Goal: Obtain resource: Download file/media

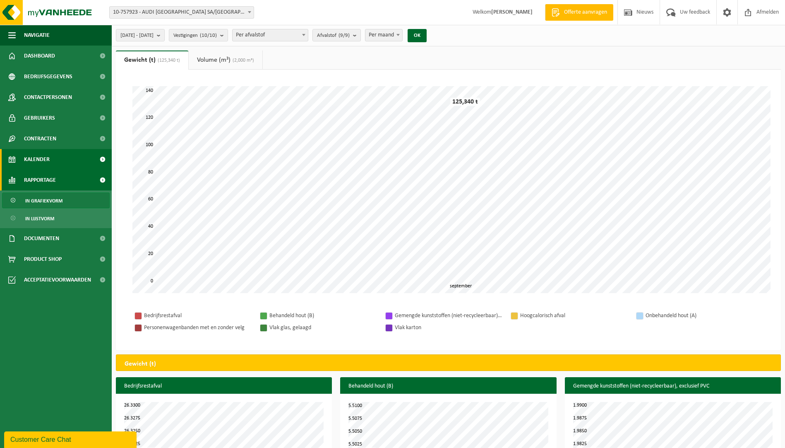
click at [40, 161] on span "Kalender" at bounding box center [37, 159] width 26 height 21
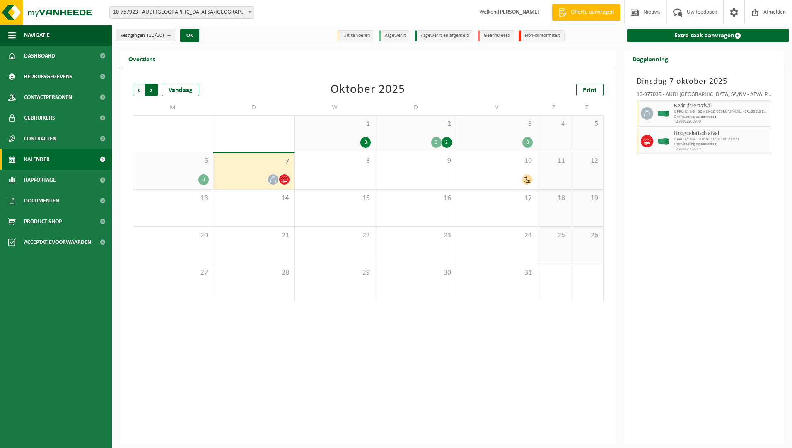
click at [143, 90] on span "Vorige" at bounding box center [138, 90] width 12 height 12
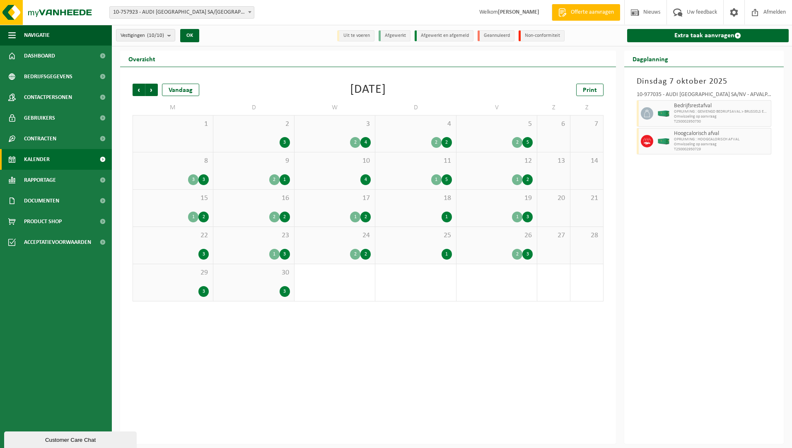
click at [492, 251] on div "2 3" at bounding box center [496, 254] width 72 height 11
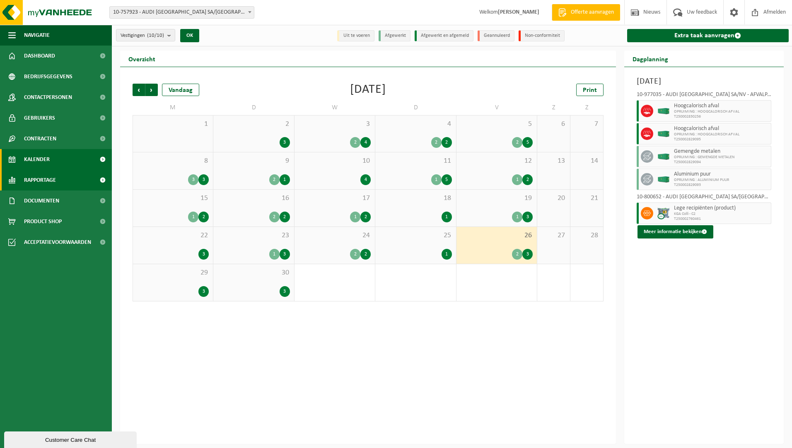
click at [40, 180] on span "Rapportage" at bounding box center [40, 180] width 32 height 21
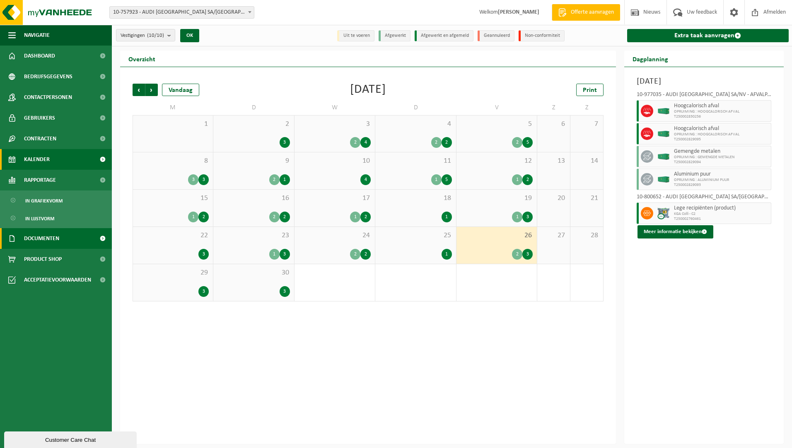
click at [30, 240] on span "Documenten" at bounding box center [41, 238] width 35 height 21
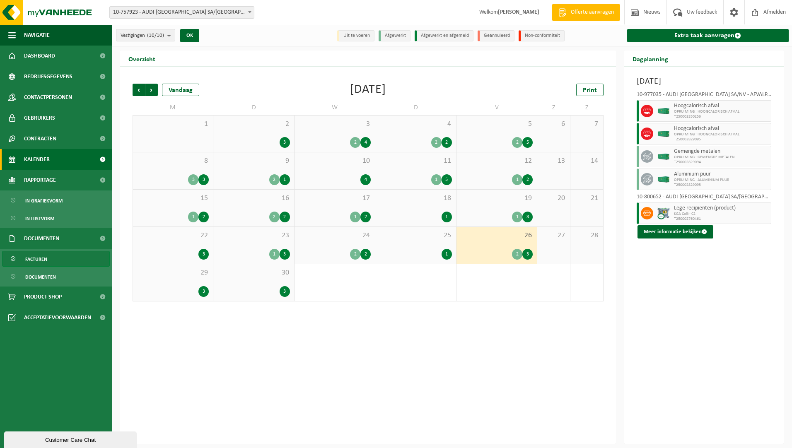
click at [39, 260] on span "Facturen" at bounding box center [36, 259] width 22 height 16
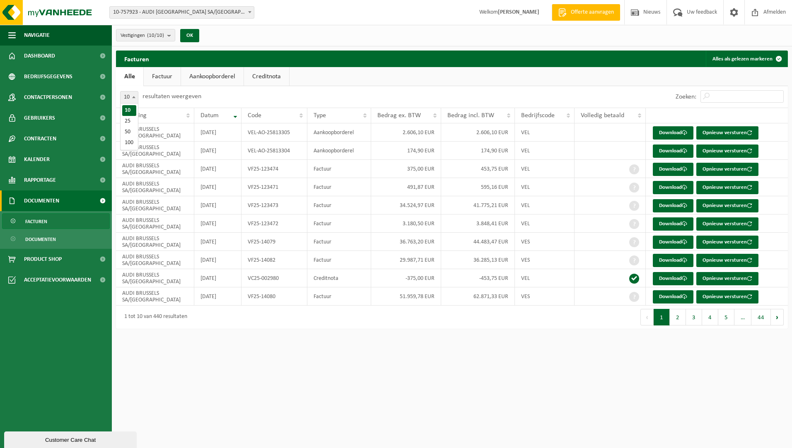
click at [127, 99] on span "10" at bounding box center [128, 98] width 17 height 12
select select "50"
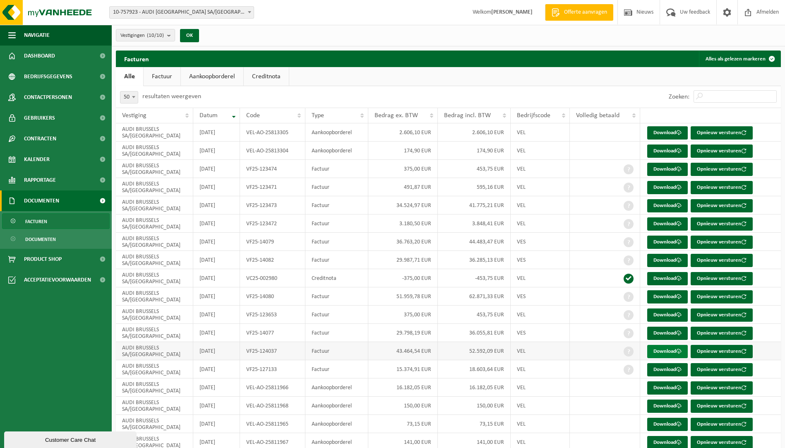
click at [678, 355] on link "Download" at bounding box center [668, 351] width 41 height 13
click at [409, 116] on span "Bedrag ex. BTW" at bounding box center [396, 115] width 43 height 7
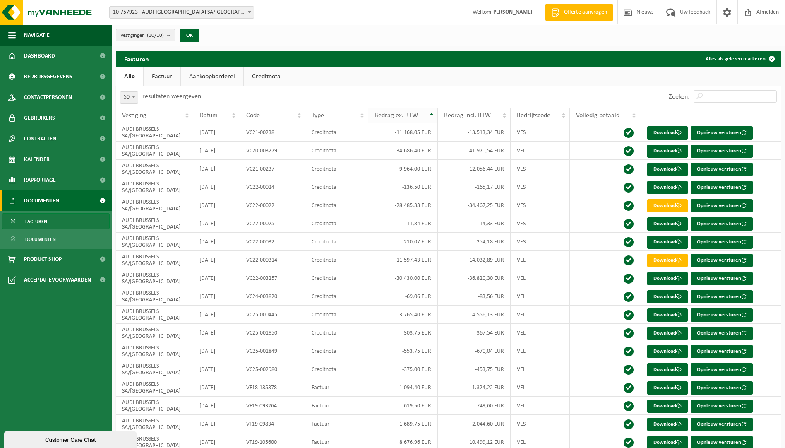
click at [409, 116] on span "Bedrag ex. BTW" at bounding box center [396, 115] width 43 height 7
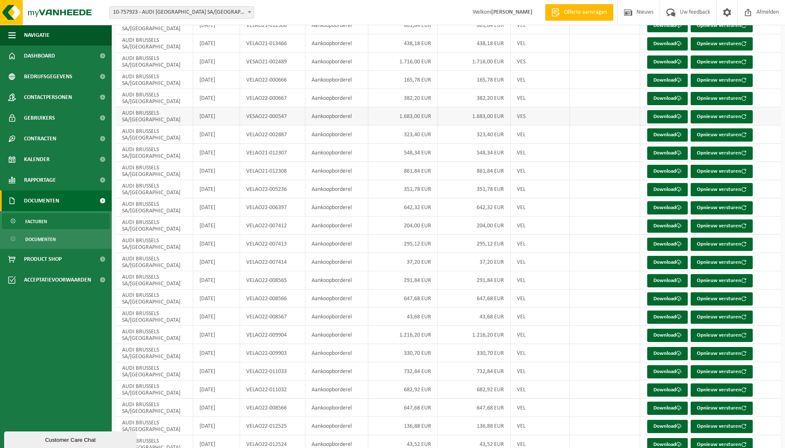
scroll to position [618, 0]
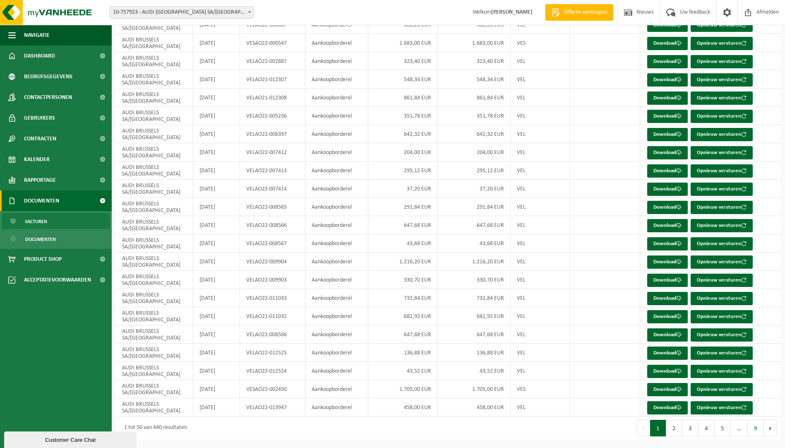
click at [710, 431] on button "4" at bounding box center [707, 428] width 16 height 17
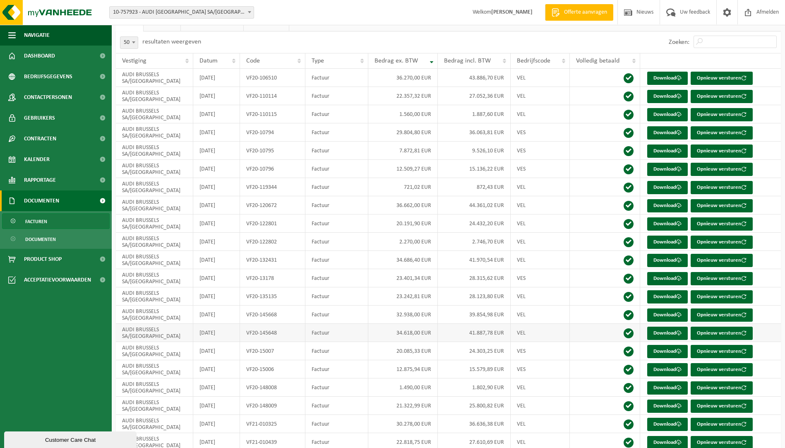
scroll to position [0, 0]
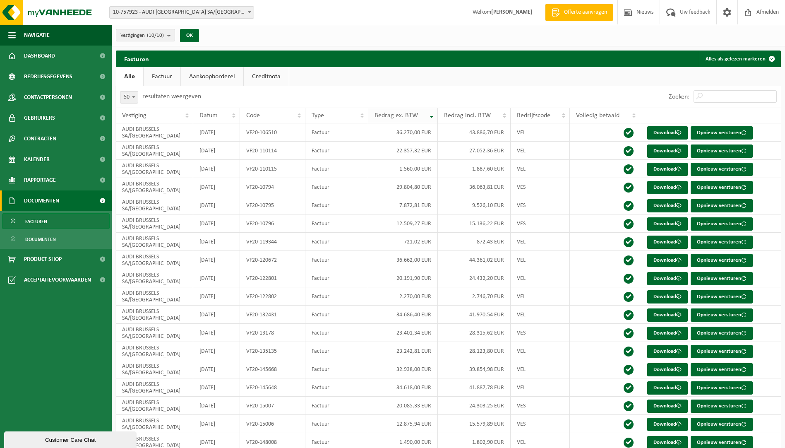
click at [429, 119] on th "Bedrag ex. BTW" at bounding box center [404, 116] width 70 height 16
click at [412, 116] on span "Bedrag ex. BTW" at bounding box center [396, 115] width 43 height 7
click at [711, 93] on input "Zoeken:" at bounding box center [735, 96] width 83 height 12
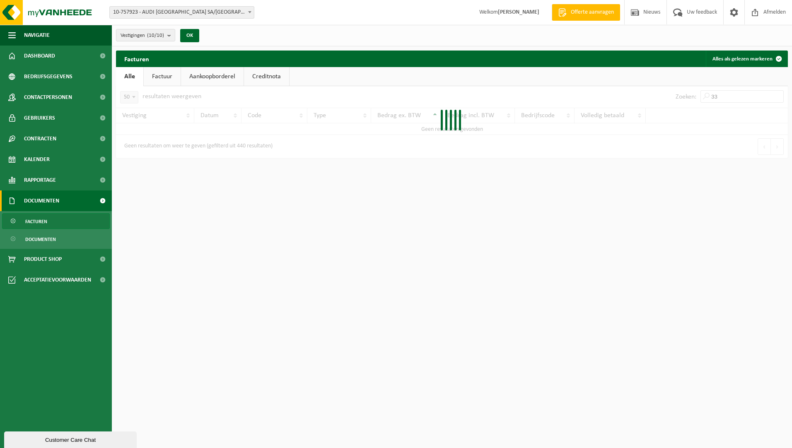
type input "3"
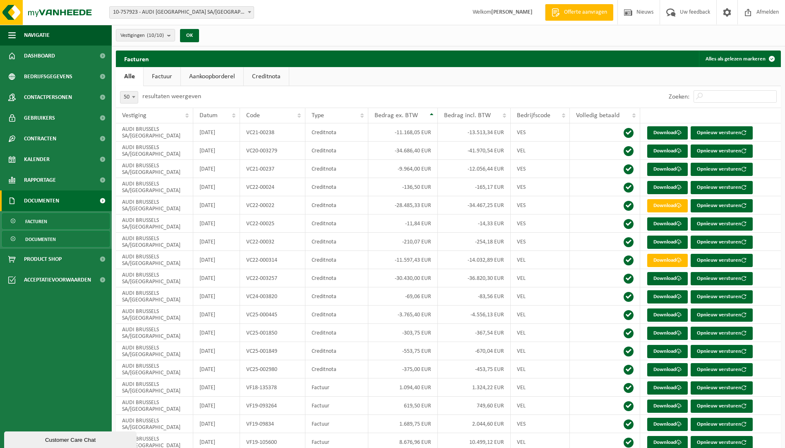
click at [44, 235] on span "Documenten" at bounding box center [40, 239] width 31 height 16
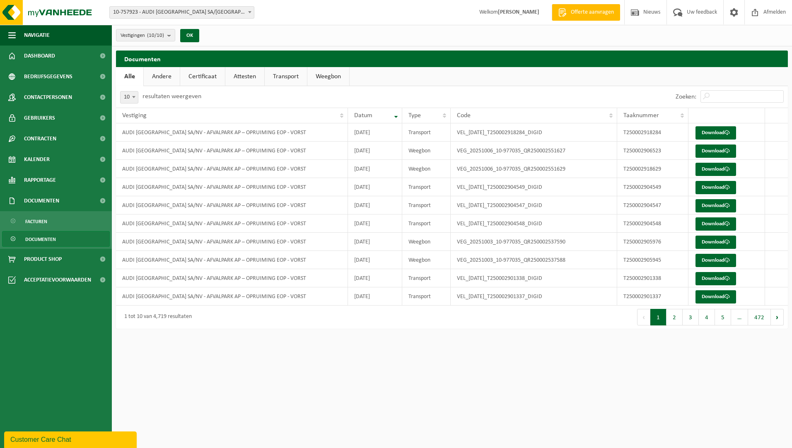
click at [122, 102] on span "10" at bounding box center [128, 98] width 17 height 12
select select "50"
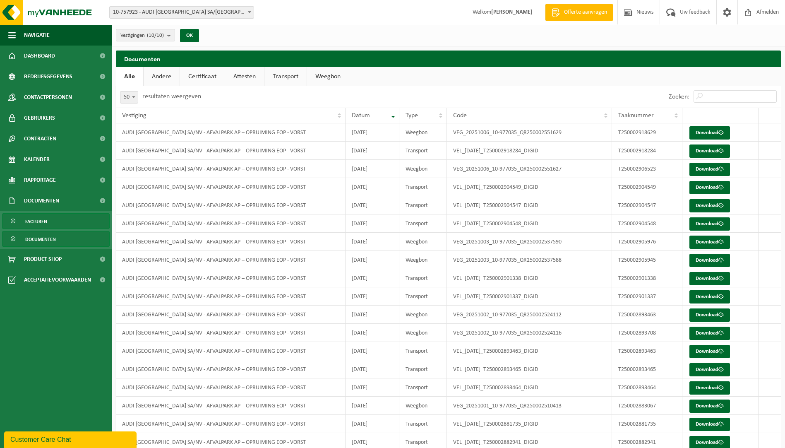
click at [59, 220] on link "Facturen" at bounding box center [56, 221] width 108 height 16
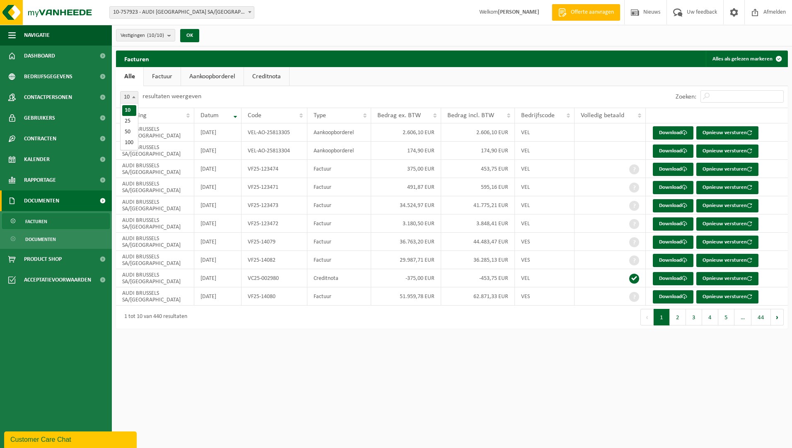
click at [136, 102] on span "10" at bounding box center [128, 98] width 17 height 12
select select "50"
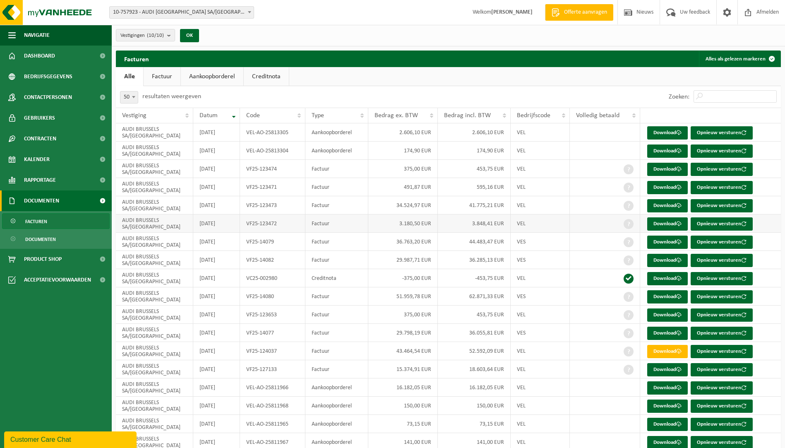
click at [270, 230] on td "VF25-123472" at bounding box center [272, 223] width 65 height 18
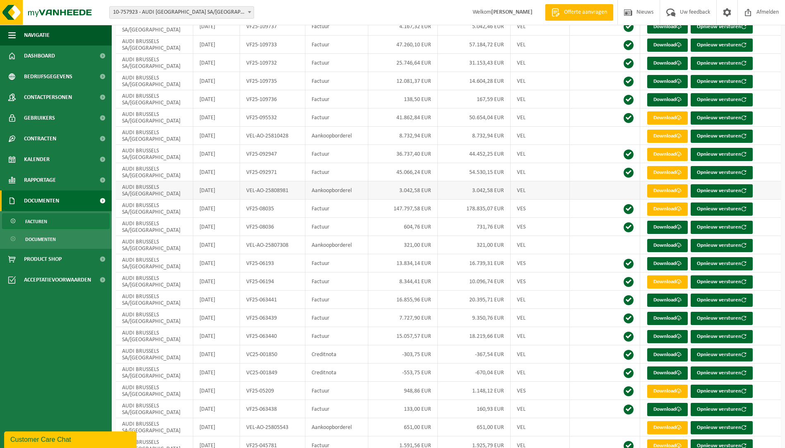
scroll to position [618, 0]
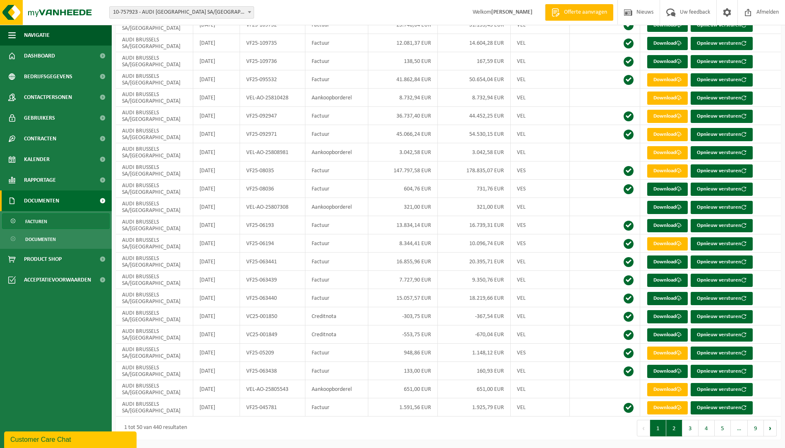
click at [678, 431] on button "2" at bounding box center [675, 428] width 16 height 17
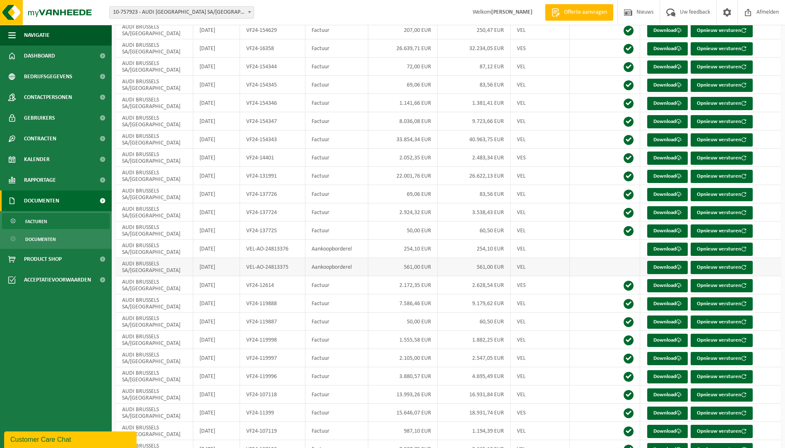
scroll to position [452, 0]
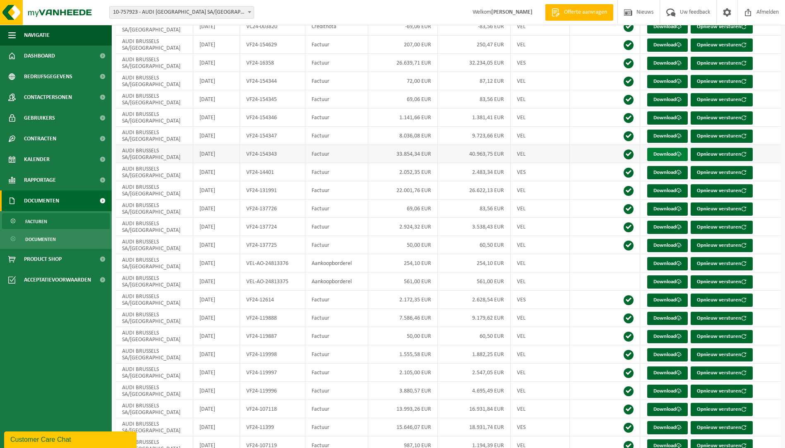
click at [661, 155] on link "Download" at bounding box center [668, 154] width 41 height 13
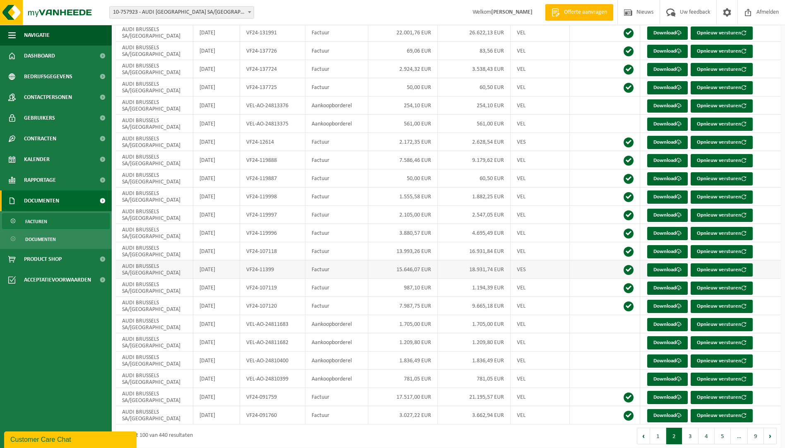
scroll to position [618, 0]
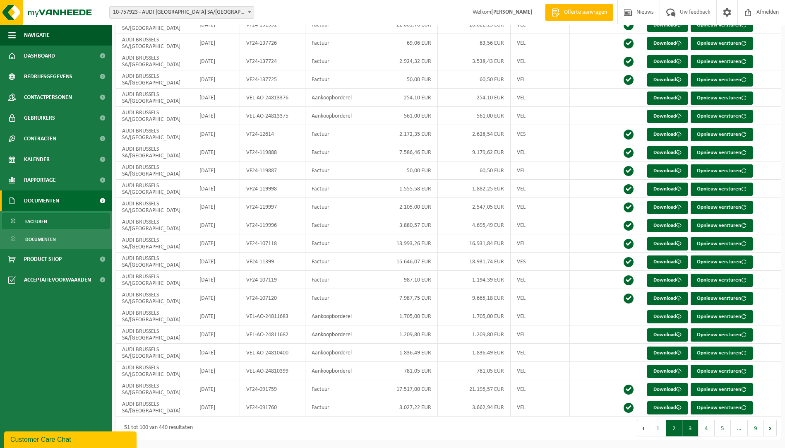
click at [688, 429] on button "3" at bounding box center [691, 428] width 16 height 17
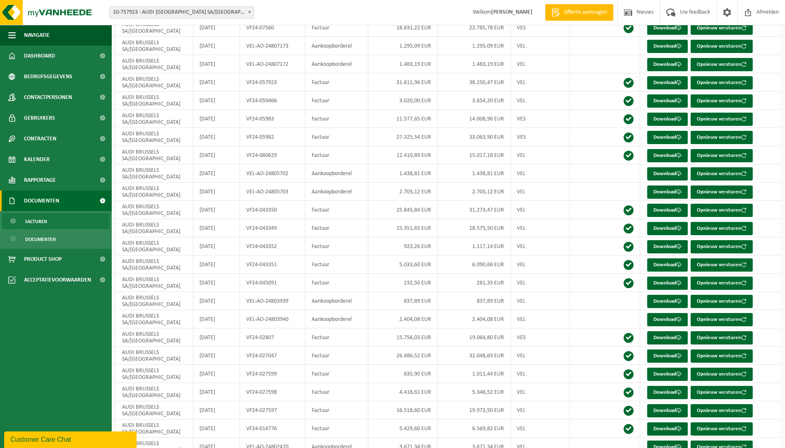
scroll to position [287, 0]
click at [668, 83] on link "Download" at bounding box center [668, 83] width 41 height 13
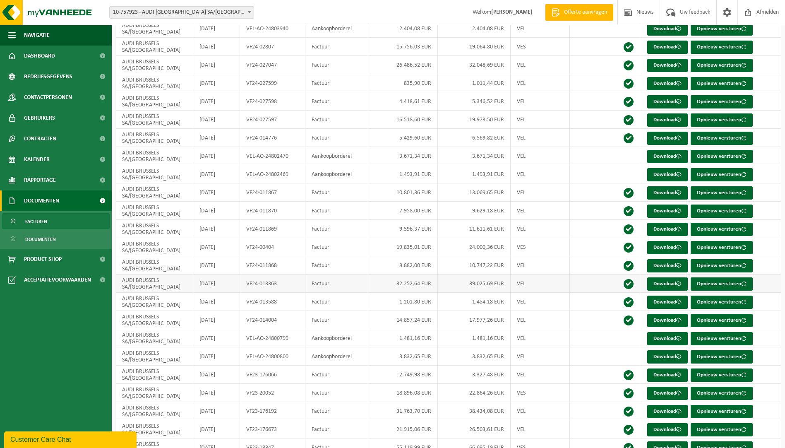
scroll to position [618, 0]
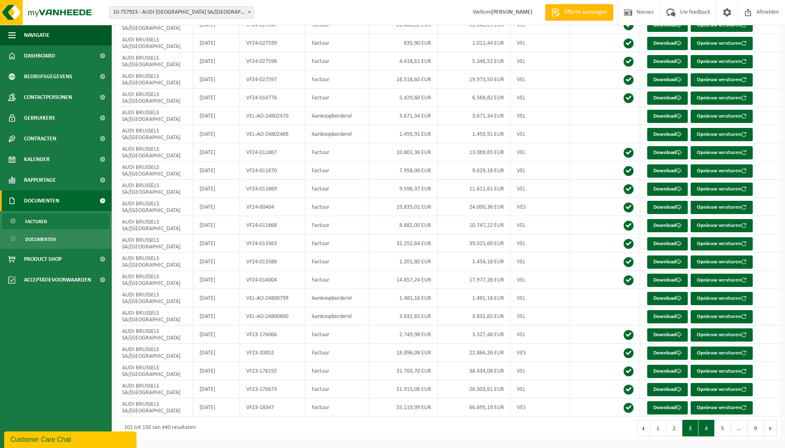
click at [706, 429] on button "4" at bounding box center [707, 428] width 16 height 17
click at [720, 427] on button "5" at bounding box center [723, 428] width 16 height 17
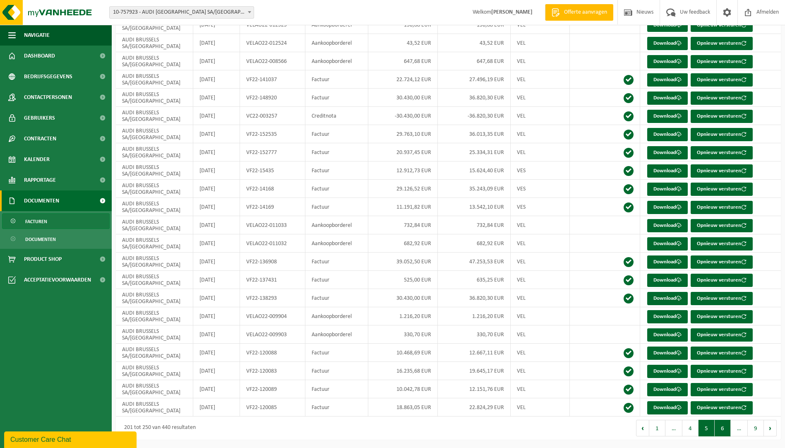
click at [722, 426] on button "6" at bounding box center [723, 428] width 16 height 17
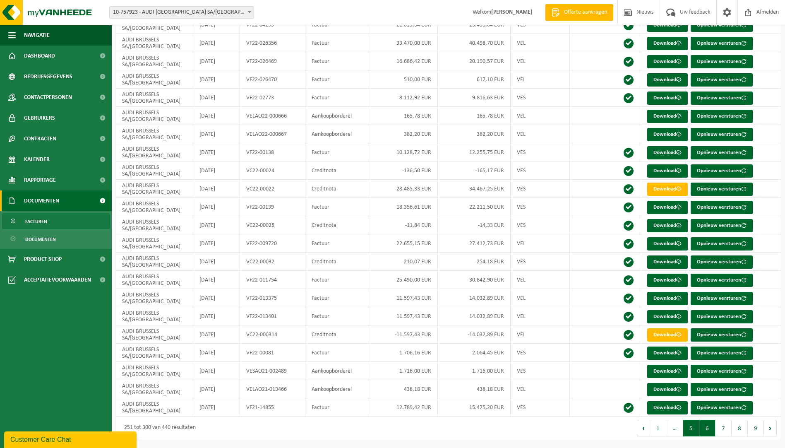
click at [695, 429] on button "5" at bounding box center [692, 428] width 16 height 17
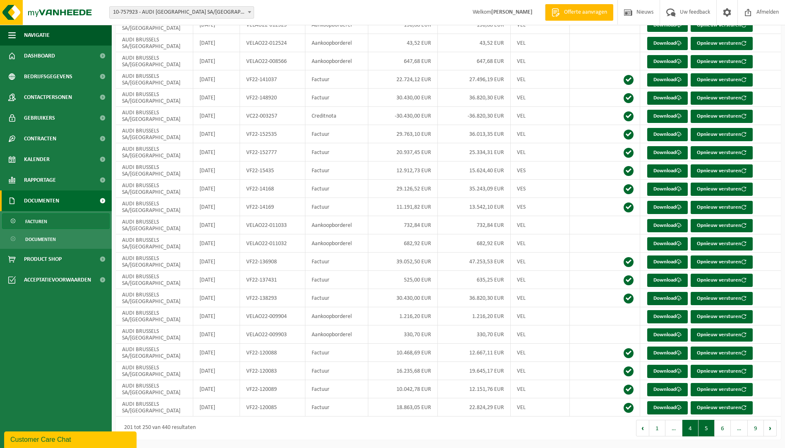
click at [691, 427] on button "4" at bounding box center [691, 428] width 16 height 17
click at [686, 432] on button "3" at bounding box center [691, 428] width 16 height 17
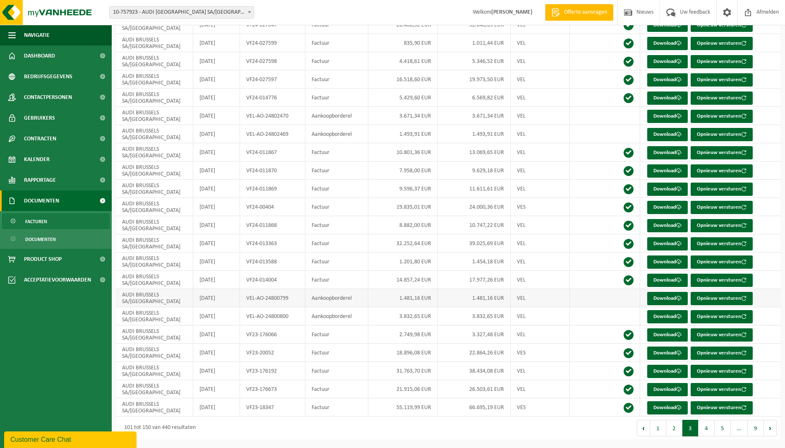
click at [350, 295] on td "Aankoopborderel" at bounding box center [337, 298] width 63 height 18
click at [701, 424] on button "4" at bounding box center [707, 428] width 16 height 17
drag, startPoint x: 281, startPoint y: 118, endPoint x: 246, endPoint y: 118, distance: 34.8
click at [246, 118] on td "VF23-101372" at bounding box center [272, 116] width 65 height 18
copy td "VF23-101372"
